Goal: Task Accomplishment & Management: Manage account settings

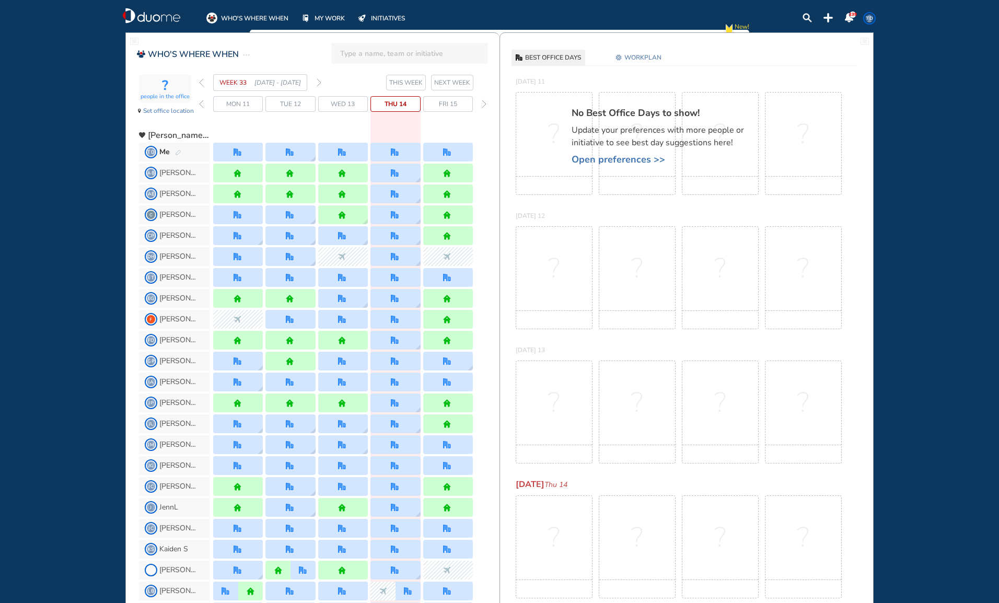
click at [928, 191] on div "WHO'S WHERE WHEN MY WORK INITIATIVES 239 TD New! NOTIFICATIONS All Location Tas…" at bounding box center [499, 301] width 999 height 603
click at [407, 149] on div at bounding box center [395, 152] width 50 height 19
click at [642, 57] on span "WORKPLAN" at bounding box center [642, 57] width 37 height 10
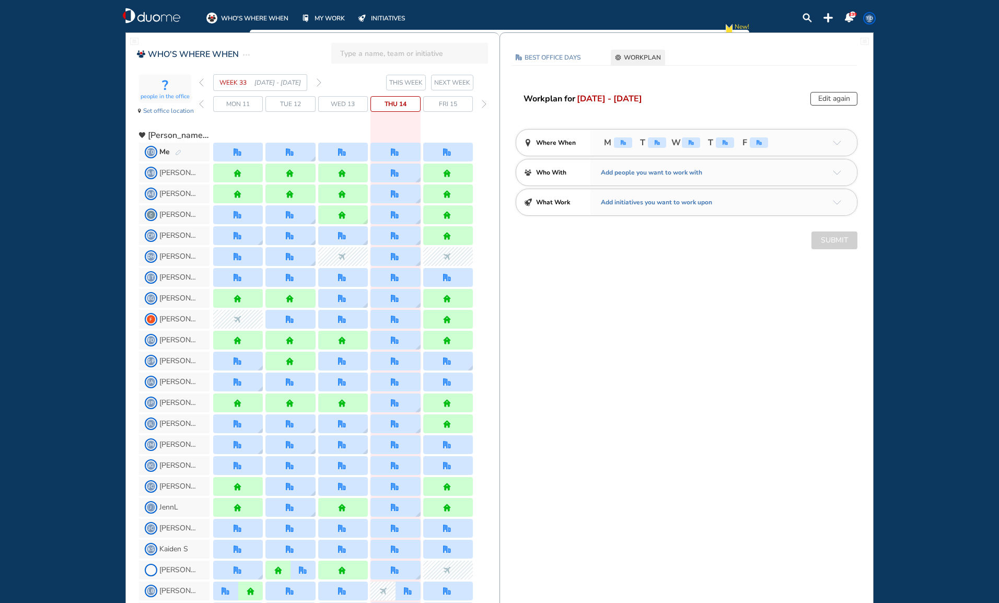
click at [723, 139] on div "office" at bounding box center [725, 142] width 18 height 10
click at [728, 141] on div "office" at bounding box center [725, 142] width 18 height 10
click at [836, 100] on button "Edit again" at bounding box center [833, 99] width 47 height 14
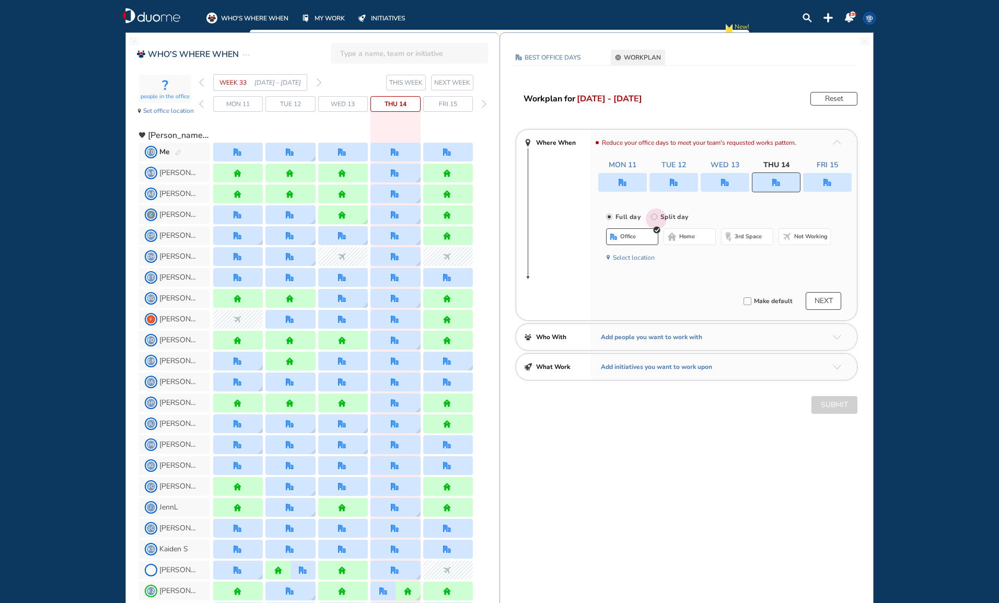
click at [655, 217] on input "Split day" at bounding box center [661, 223] width 21 height 21
radio input "true"
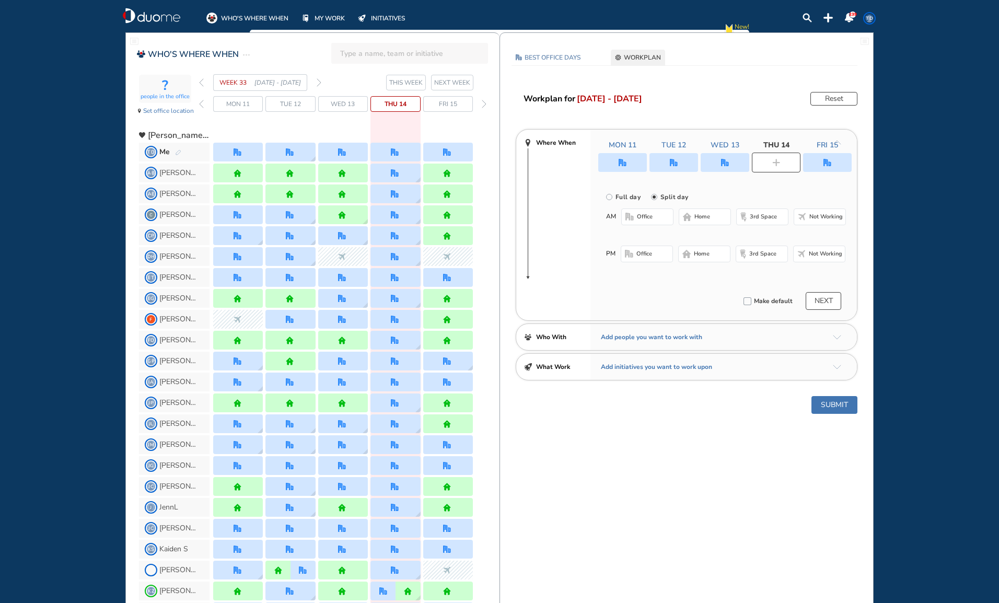
click at [766, 217] on span "3rd space" at bounding box center [763, 217] width 27 height 8
click at [641, 253] on span "office" at bounding box center [644, 256] width 16 height 8
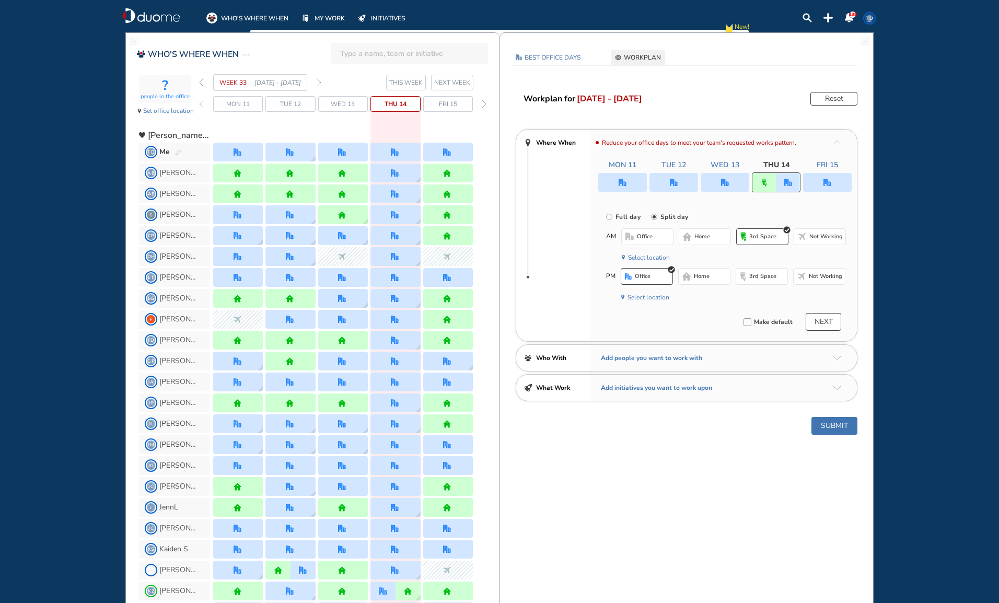
click at [826, 425] on button "Submit" at bounding box center [834, 426] width 46 height 18
